Goal: Task Accomplishment & Management: Manage account settings

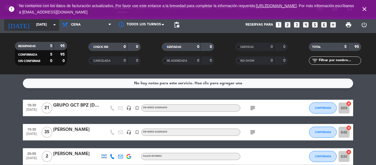
click at [43, 25] on input "[DATE]" at bounding box center [56, 24] width 47 height 9
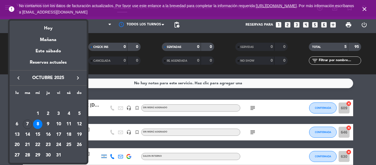
click at [131, 93] on div at bounding box center [188, 82] width 376 height 165
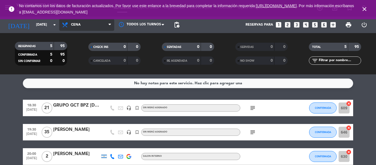
click at [71, 26] on span "Cena" at bounding box center [76, 25] width 10 height 4
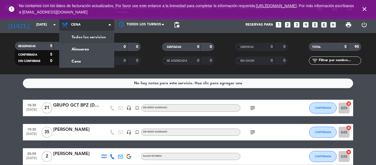
click at [95, 40] on div "menu [PERSON_NAME] Resto & Grill [DATE] 7. octubre - 19:01 Mis reservas Mapa de…" at bounding box center [188, 37] width 376 height 74
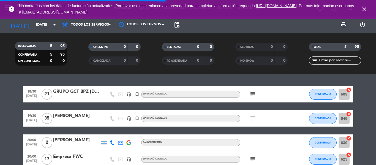
click at [367, 11] on icon "close" at bounding box center [364, 9] width 7 height 7
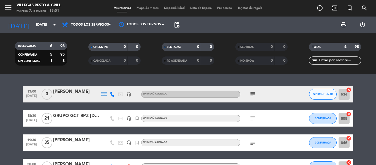
scroll to position [28, 0]
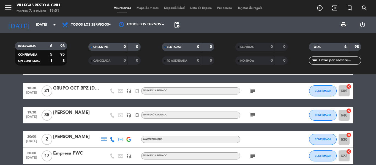
click at [251, 90] on icon "subject" at bounding box center [252, 91] width 7 height 7
click at [253, 114] on icon "subject" at bounding box center [252, 115] width 7 height 7
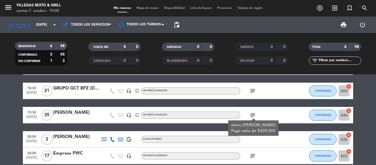
click at [82, 116] on div "[PERSON_NAME]" at bounding box center [76, 112] width 47 height 7
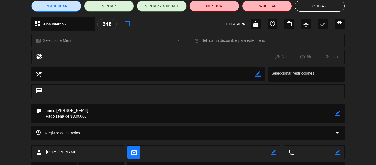
scroll to position [21, 0]
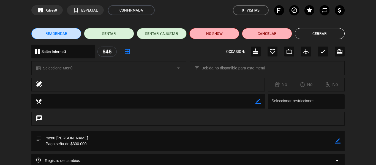
click at [315, 32] on button "Cerrar" at bounding box center [320, 33] width 50 height 11
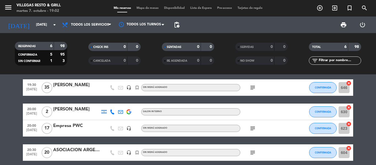
scroll to position [78, 0]
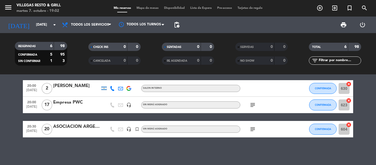
click at [252, 128] on icon "subject" at bounding box center [252, 129] width 7 height 7
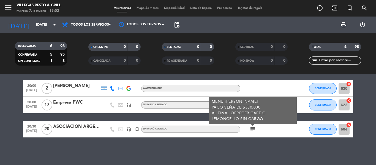
click at [252, 128] on icon "subject" at bounding box center [252, 129] width 7 height 7
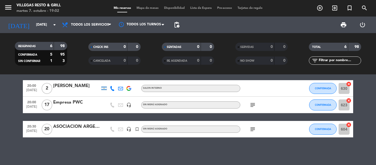
click at [253, 102] on icon "subject" at bounding box center [252, 105] width 7 height 7
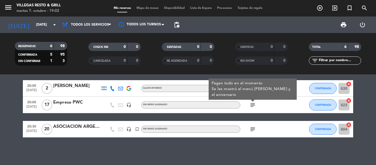
click at [253, 102] on icon "subject" at bounding box center [252, 105] width 7 height 7
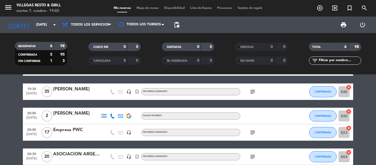
scroll to position [23, 0]
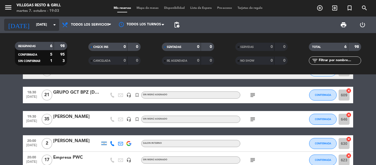
click at [36, 23] on input "[DATE]" at bounding box center [56, 24] width 47 height 9
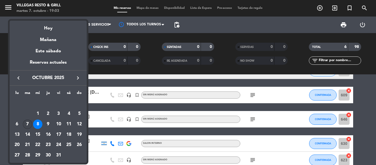
click at [29, 123] on div "7" at bounding box center [27, 124] width 9 height 9
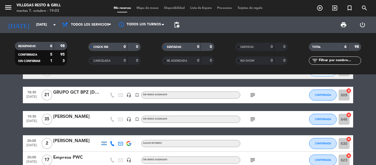
type input "[DATE]"
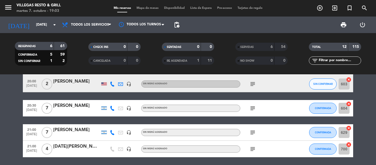
scroll to position [0, 0]
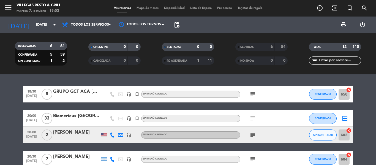
click at [253, 93] on icon "subject" at bounding box center [252, 94] width 7 height 7
click at [249, 119] on span "subject" at bounding box center [253, 118] width 8 height 7
click at [252, 118] on icon "subject" at bounding box center [252, 118] width 7 height 7
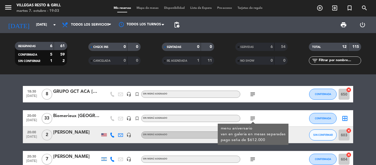
click at [252, 118] on icon "subject" at bounding box center [252, 118] width 7 height 7
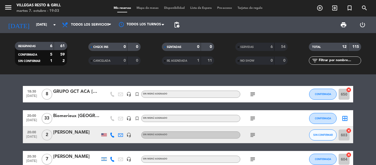
click at [254, 134] on icon "subject" at bounding box center [252, 135] width 7 height 7
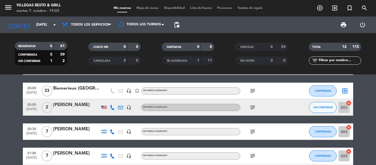
click at [255, 131] on icon "subject" at bounding box center [252, 131] width 7 height 7
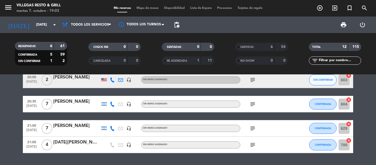
click at [254, 128] on icon "subject" at bounding box center [252, 128] width 7 height 7
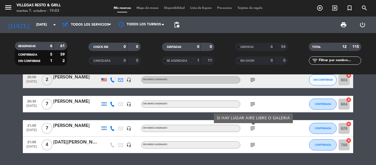
click at [253, 144] on icon "subject" at bounding box center [252, 145] width 7 height 7
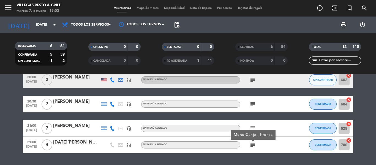
click at [253, 144] on icon "subject" at bounding box center [252, 145] width 7 height 7
